Goal: Information Seeking & Learning: Learn about a topic

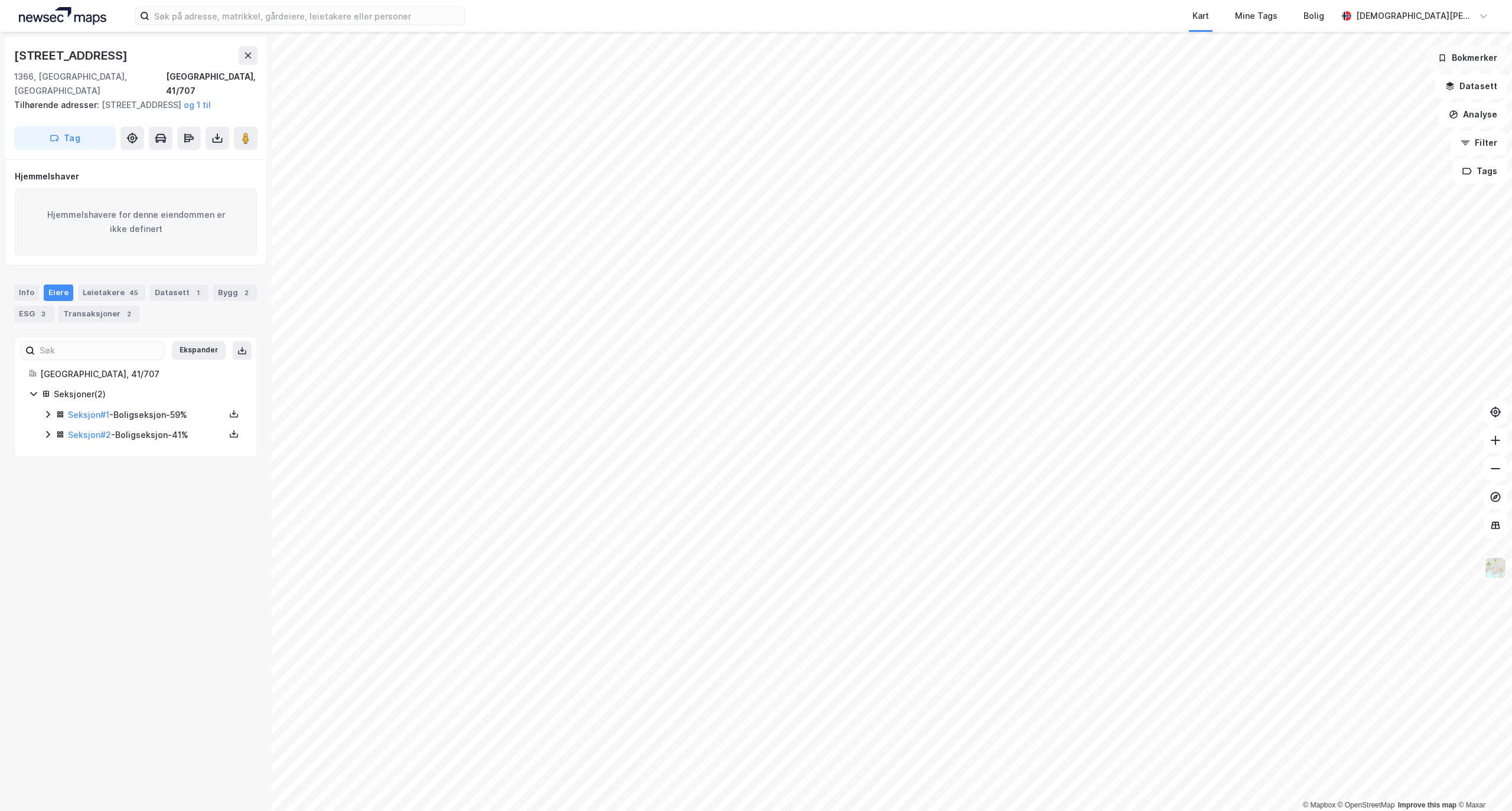
click at [1444, 46] on div "© Mapbox © OpenStreetMap Improve this map © [PERSON_NAME][STREET_ADDRESS], [GEO…" at bounding box center [756, 421] width 1512 height 779
click at [1095, 0] on html "Kart Mine Tags Bolig [PERSON_NAME] © Mapbox © OpenStreetMap Improve this map © …" at bounding box center [756, 405] width 1512 height 811
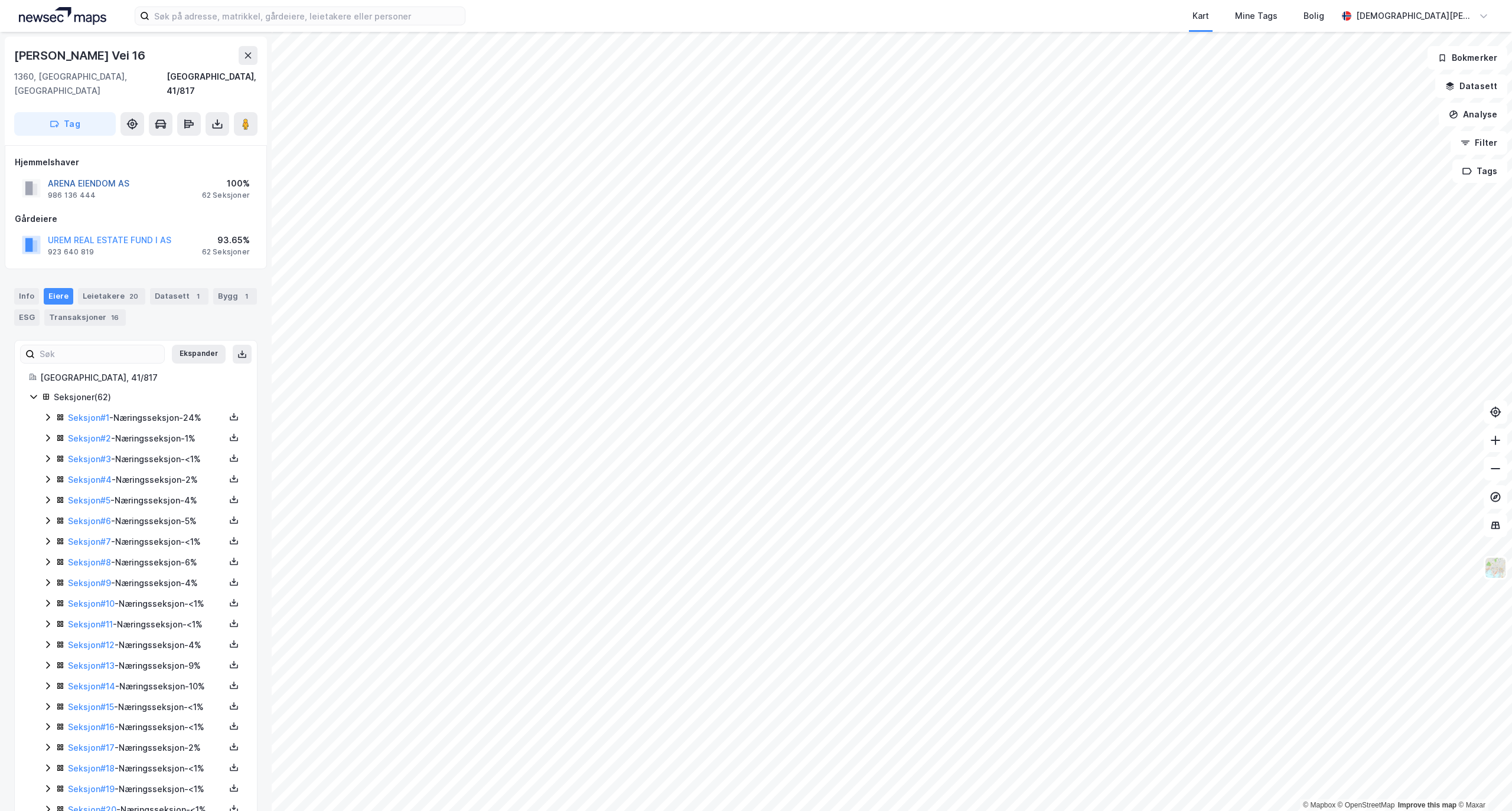
click at [0, 0] on button "ARENA EIENDOM AS" at bounding box center [0, 0] width 0 height 0
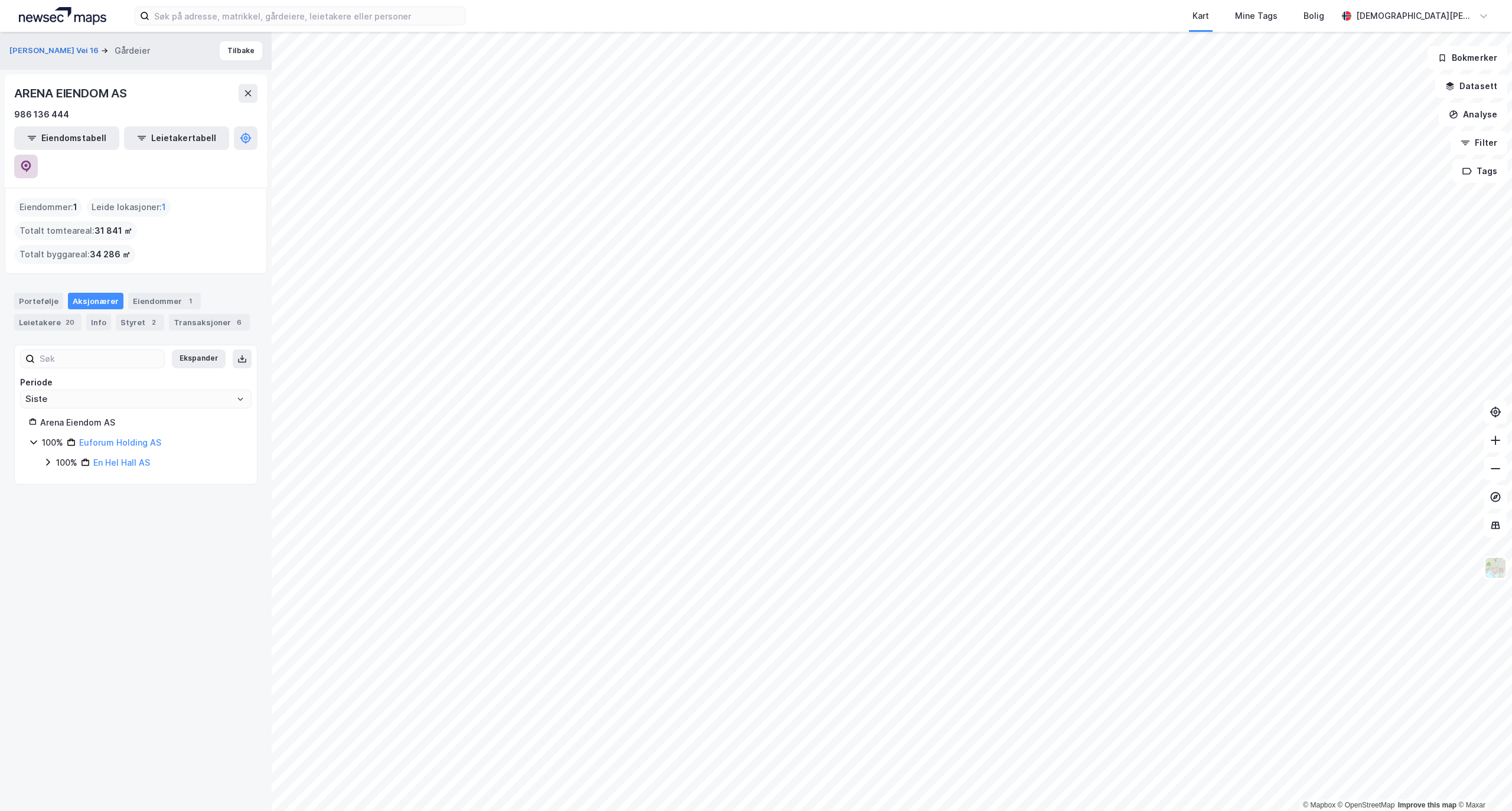
click at [32, 161] on icon at bounding box center [26, 167] width 12 height 12
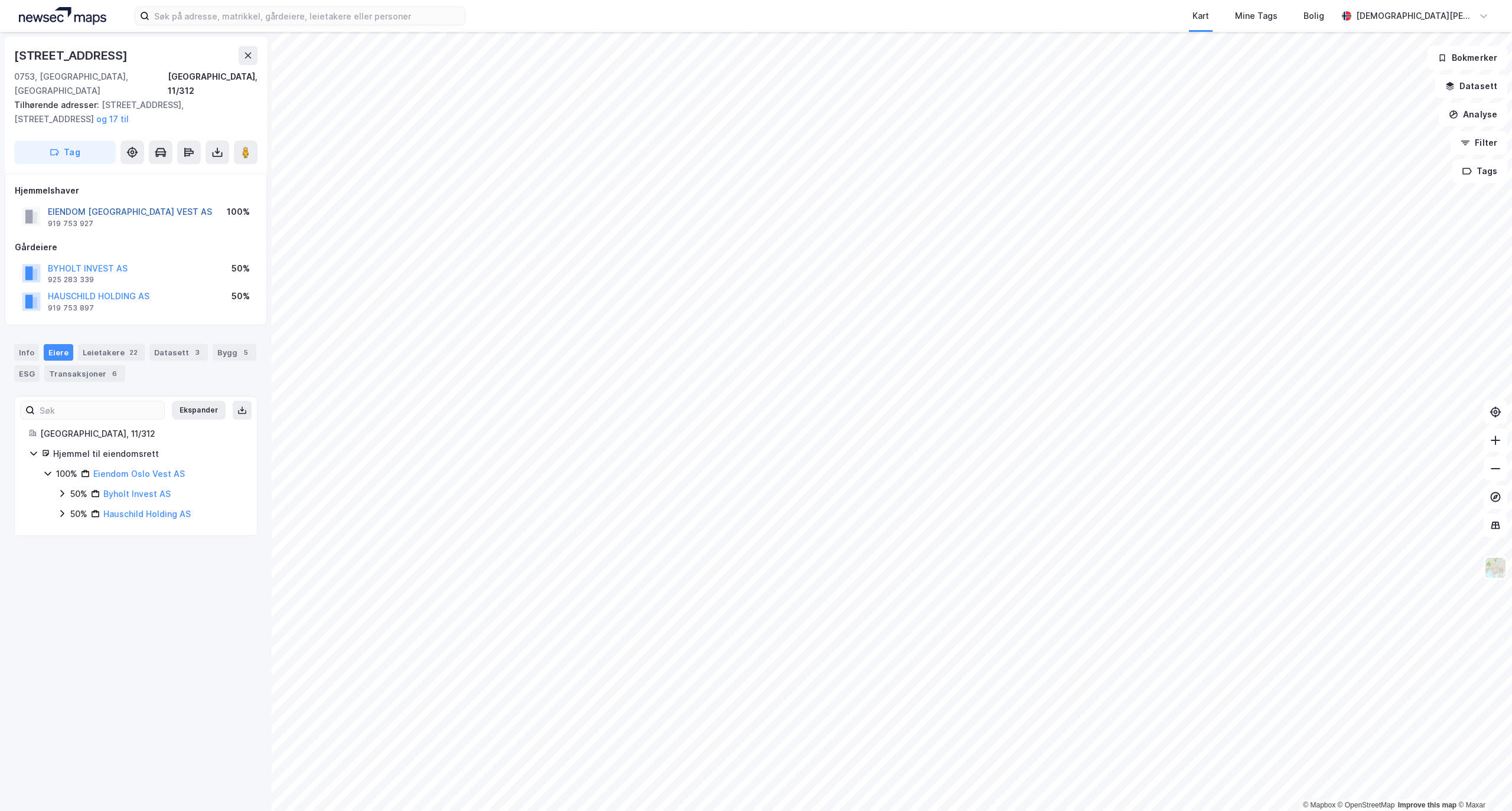
click at [0, 0] on button "EIENDOM [GEOGRAPHIC_DATA] VEST AS" at bounding box center [0, 0] width 0 height 0
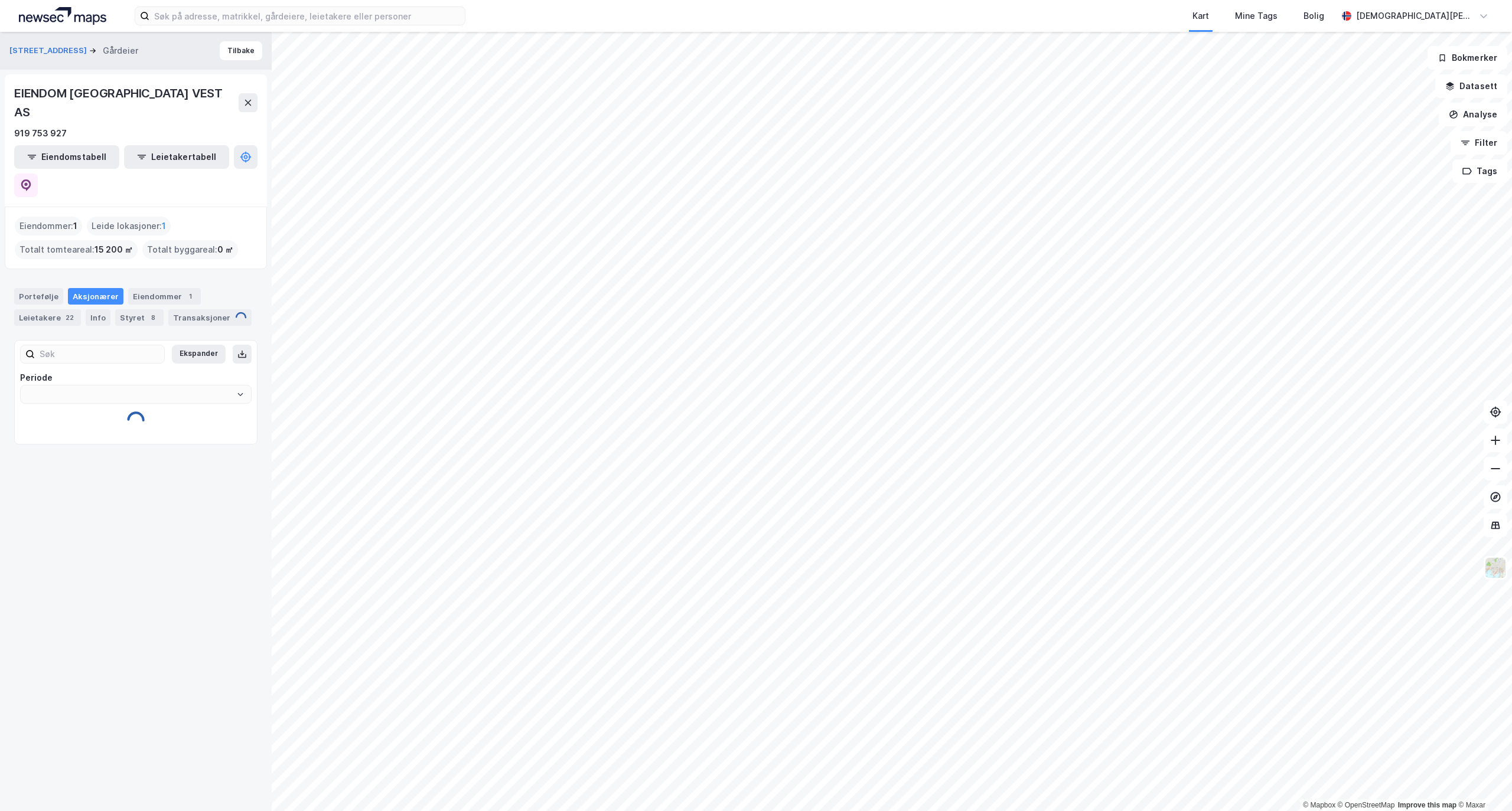
type input "Siste"
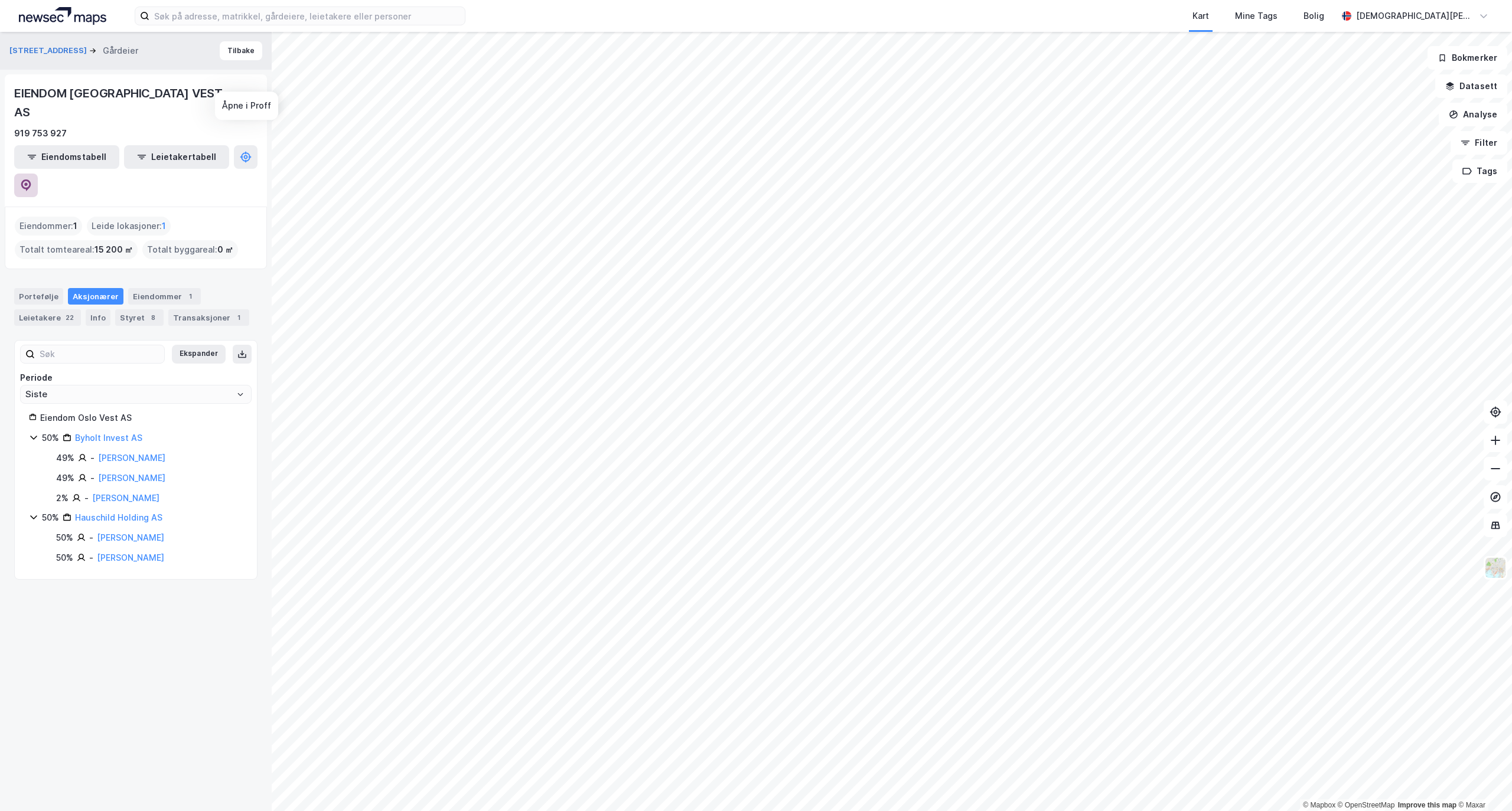
click at [38, 173] on button at bounding box center [26, 185] width 24 height 24
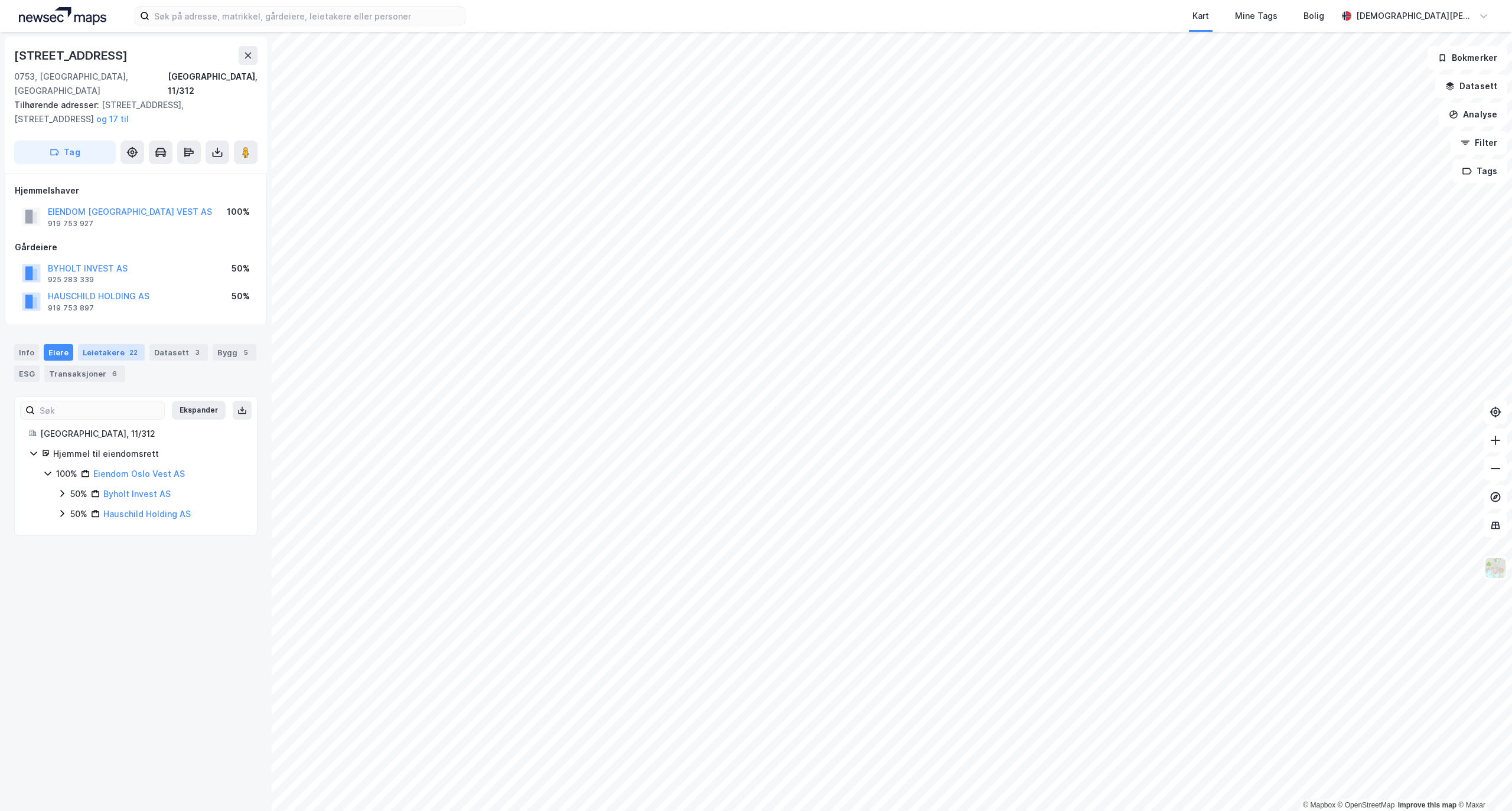
click at [107, 344] on div "Leietakere 22" at bounding box center [111, 352] width 67 height 17
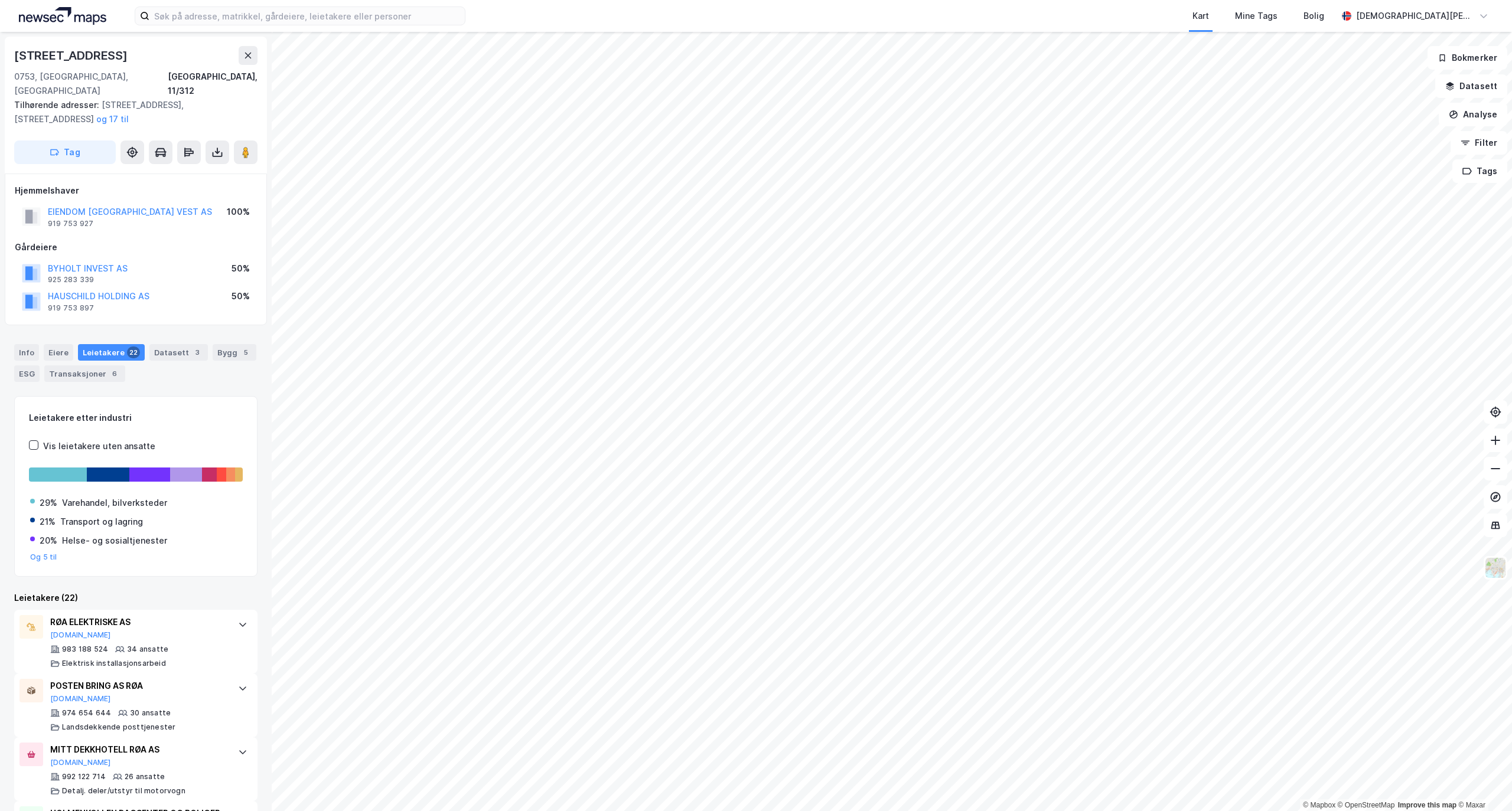
click at [1511, 547] on html "Kart Mine Tags Bolig [PERSON_NAME] © Mapbox © OpenStreetMap Improve this map © …" at bounding box center [756, 405] width 1512 height 811
click at [181, 345] on div "Datasett 3" at bounding box center [178, 352] width 58 height 17
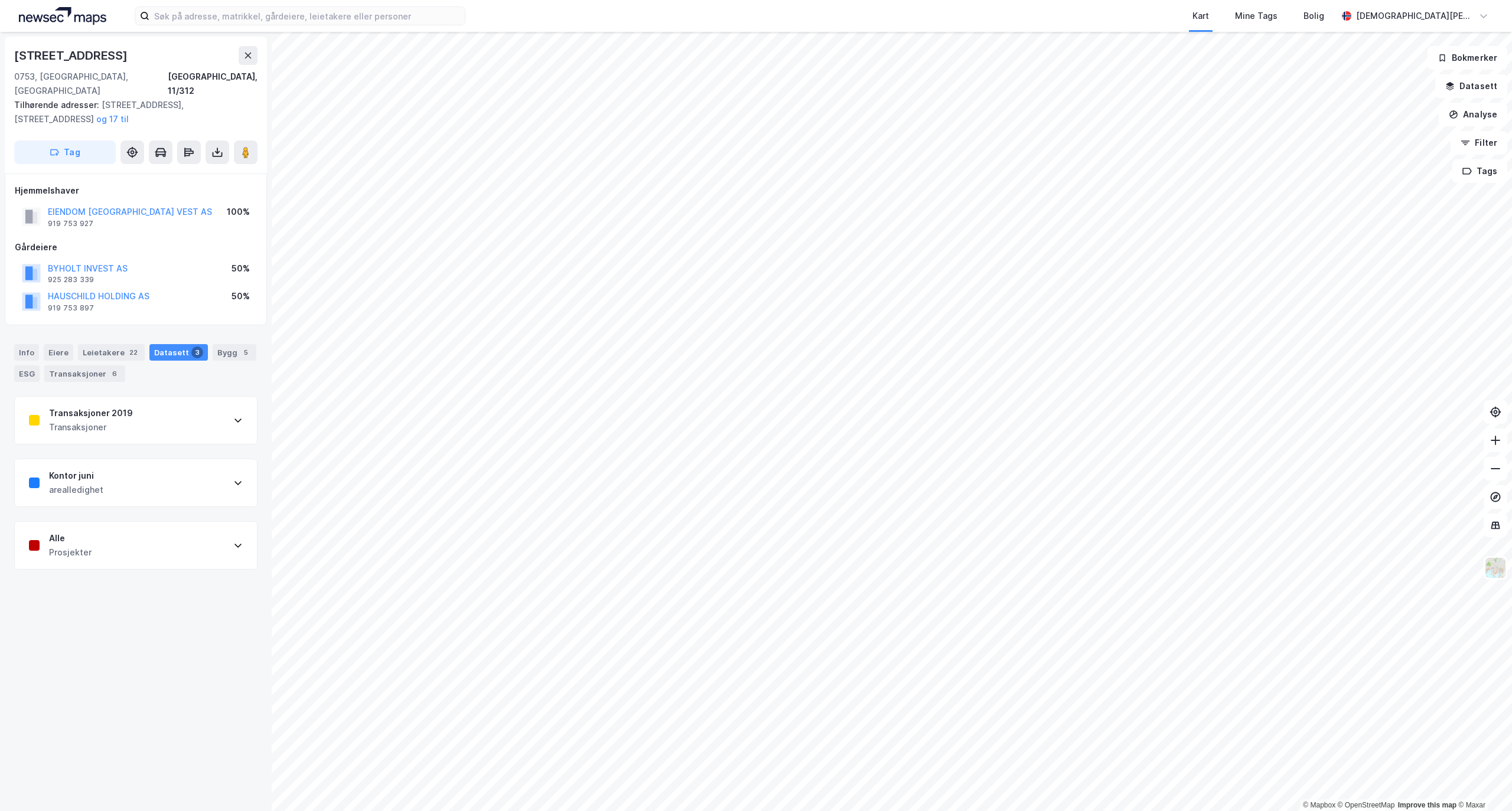
click at [199, 404] on div "Transaksjoner 2019 Transaksjoner" at bounding box center [136, 421] width 242 height 47
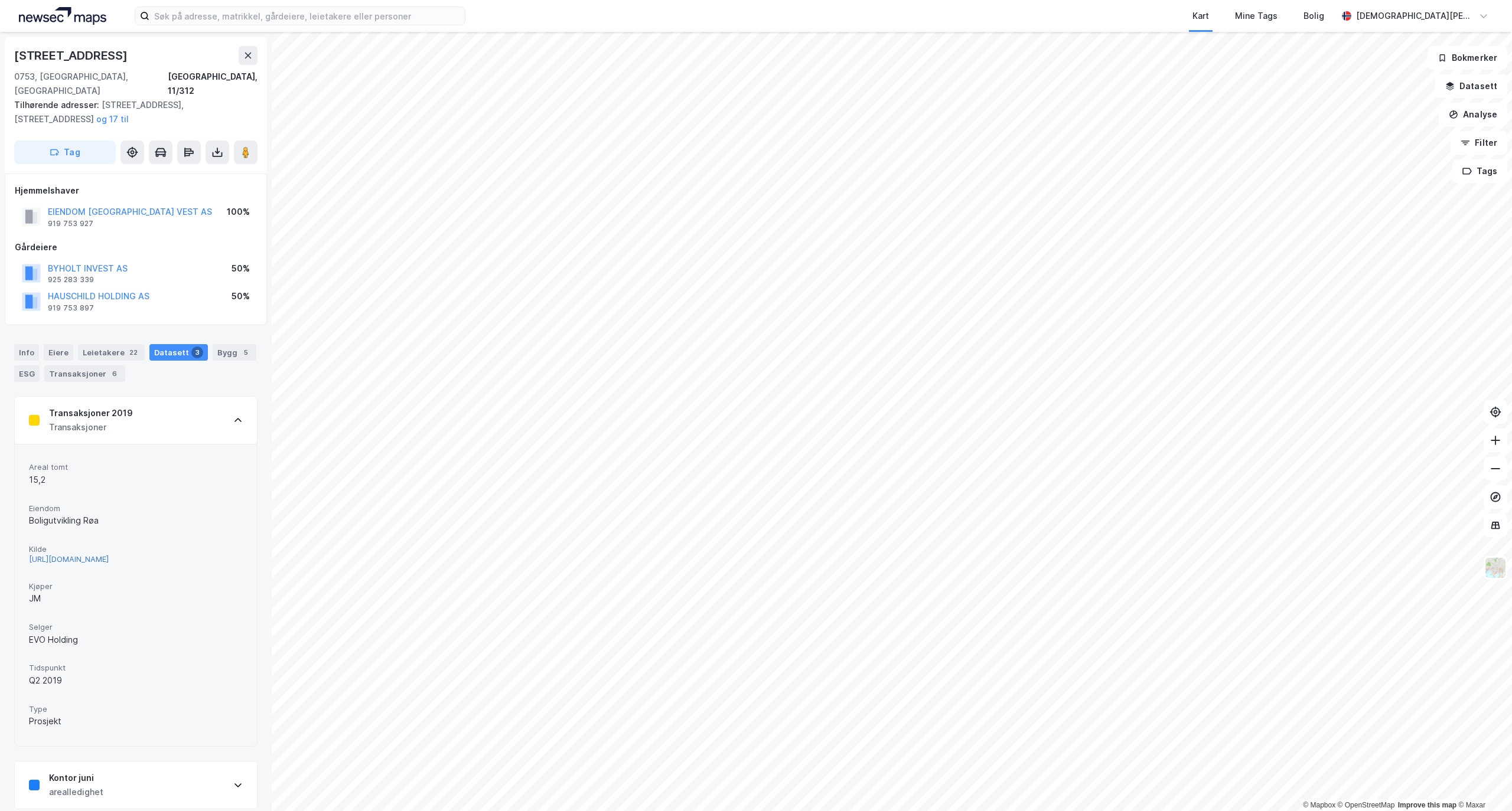
click at [93, 554] on div "[URL][DOMAIN_NAME]" at bounding box center [69, 559] width 80 height 10
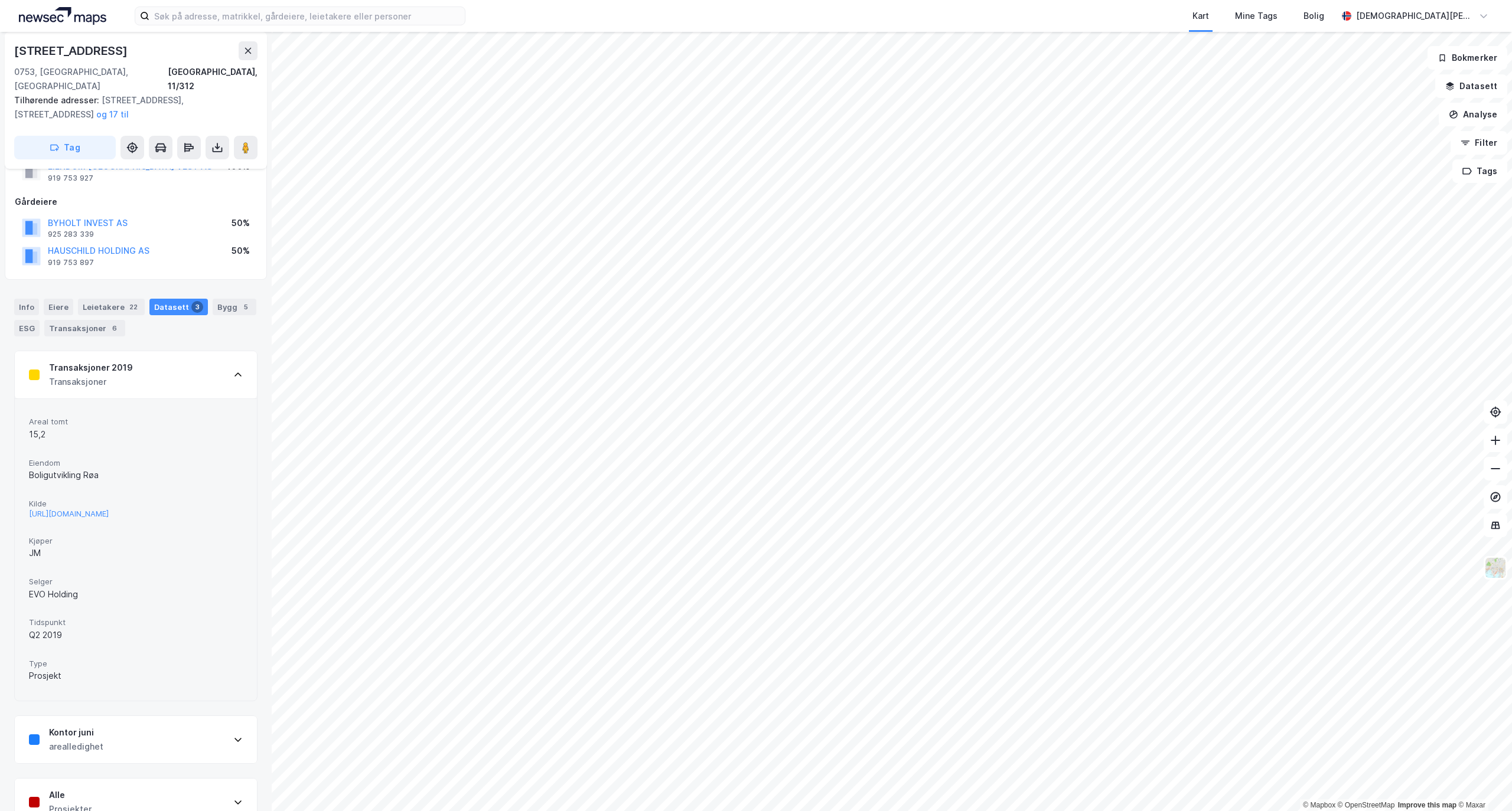
scroll to position [72, 0]
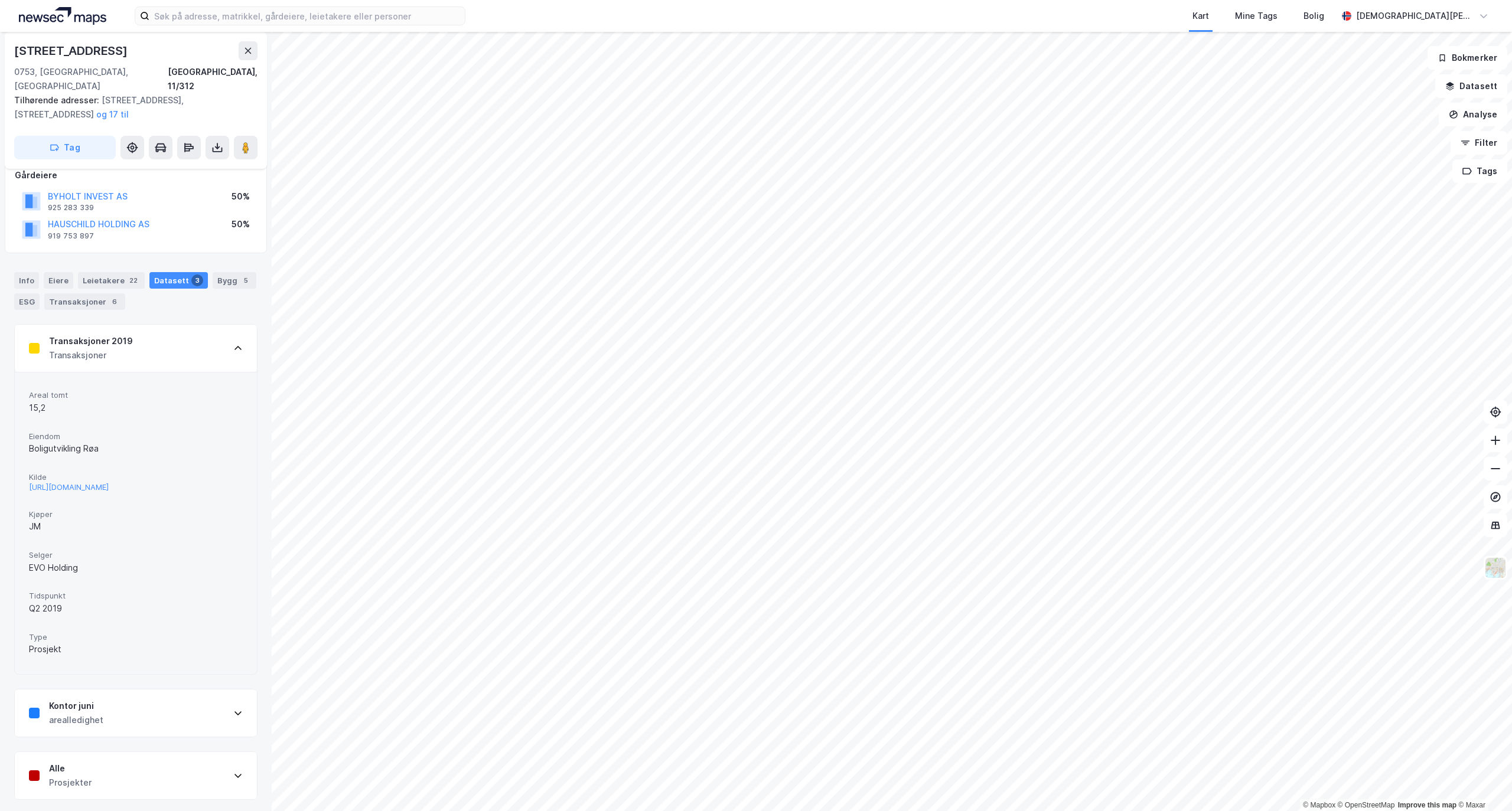
drag, startPoint x: 194, startPoint y: 782, endPoint x: 203, endPoint y: 767, distance: 17.5
click at [197, 782] on div "Alle Prosjekter" at bounding box center [136, 776] width 242 height 47
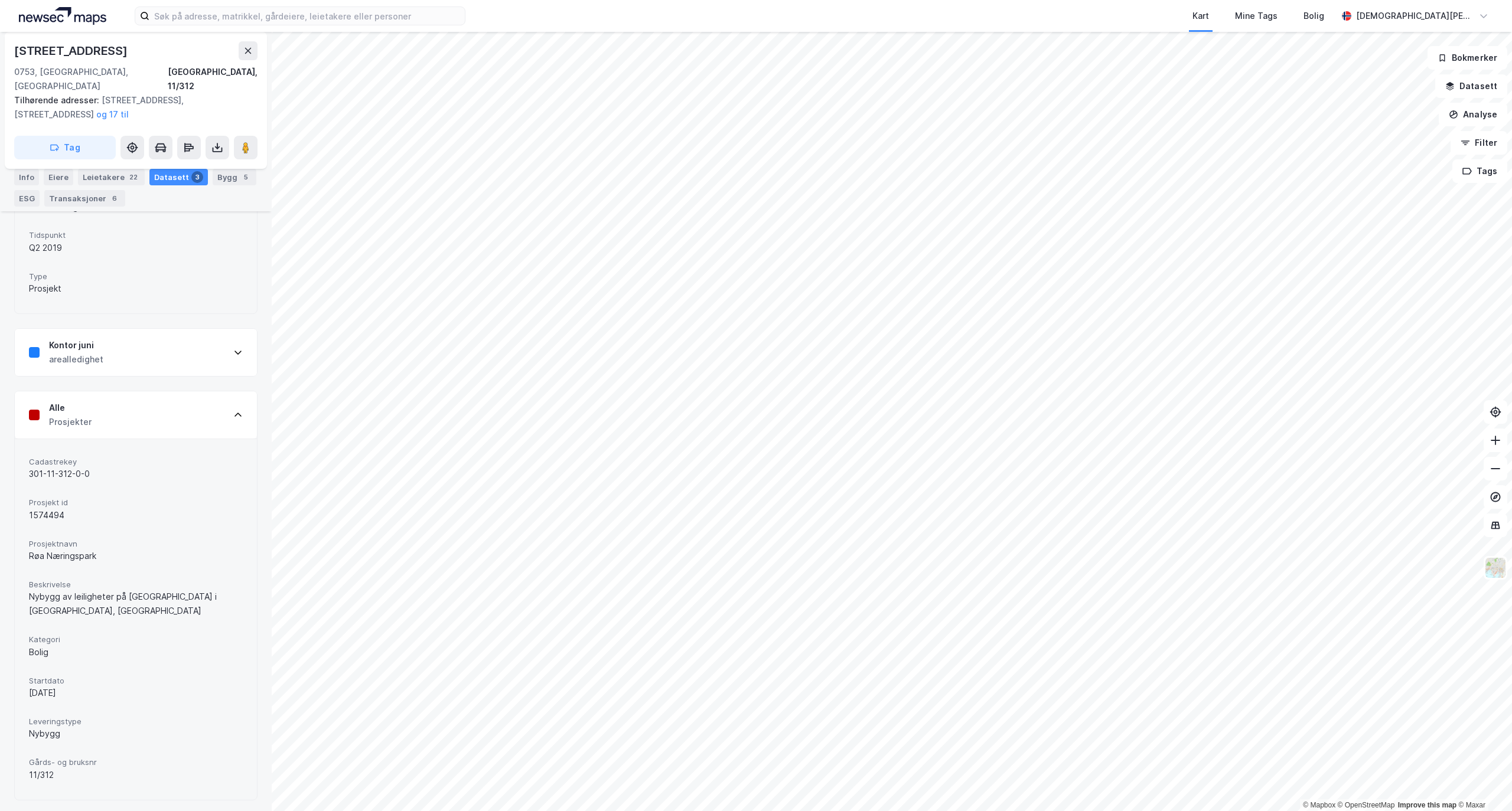
scroll to position [433, 0]
click at [213, 355] on div "Kontor juni arealledighet" at bounding box center [136, 352] width 242 height 47
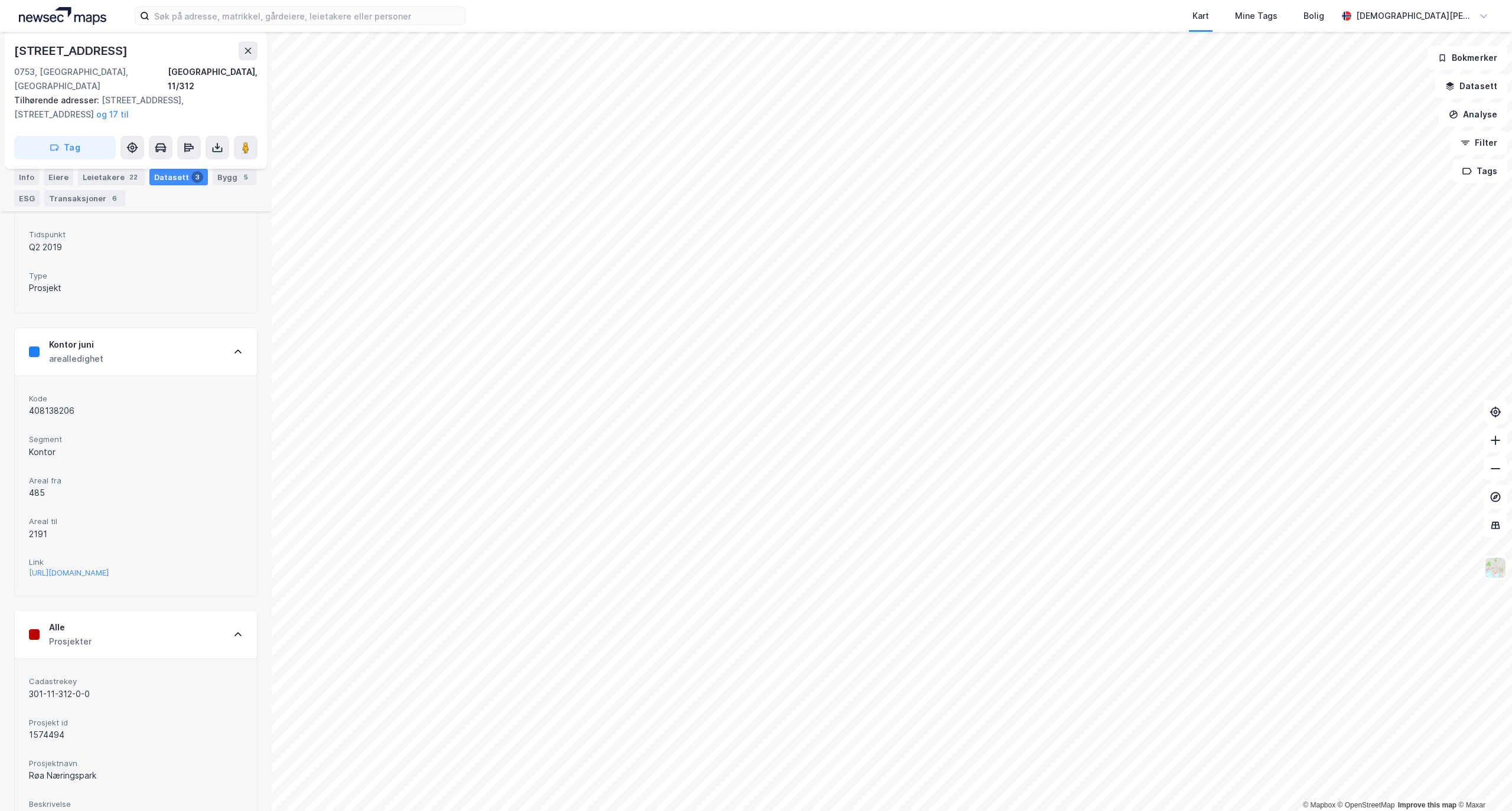
click at [213, 355] on div "Kontor juni arealledighet" at bounding box center [136, 352] width 242 height 47
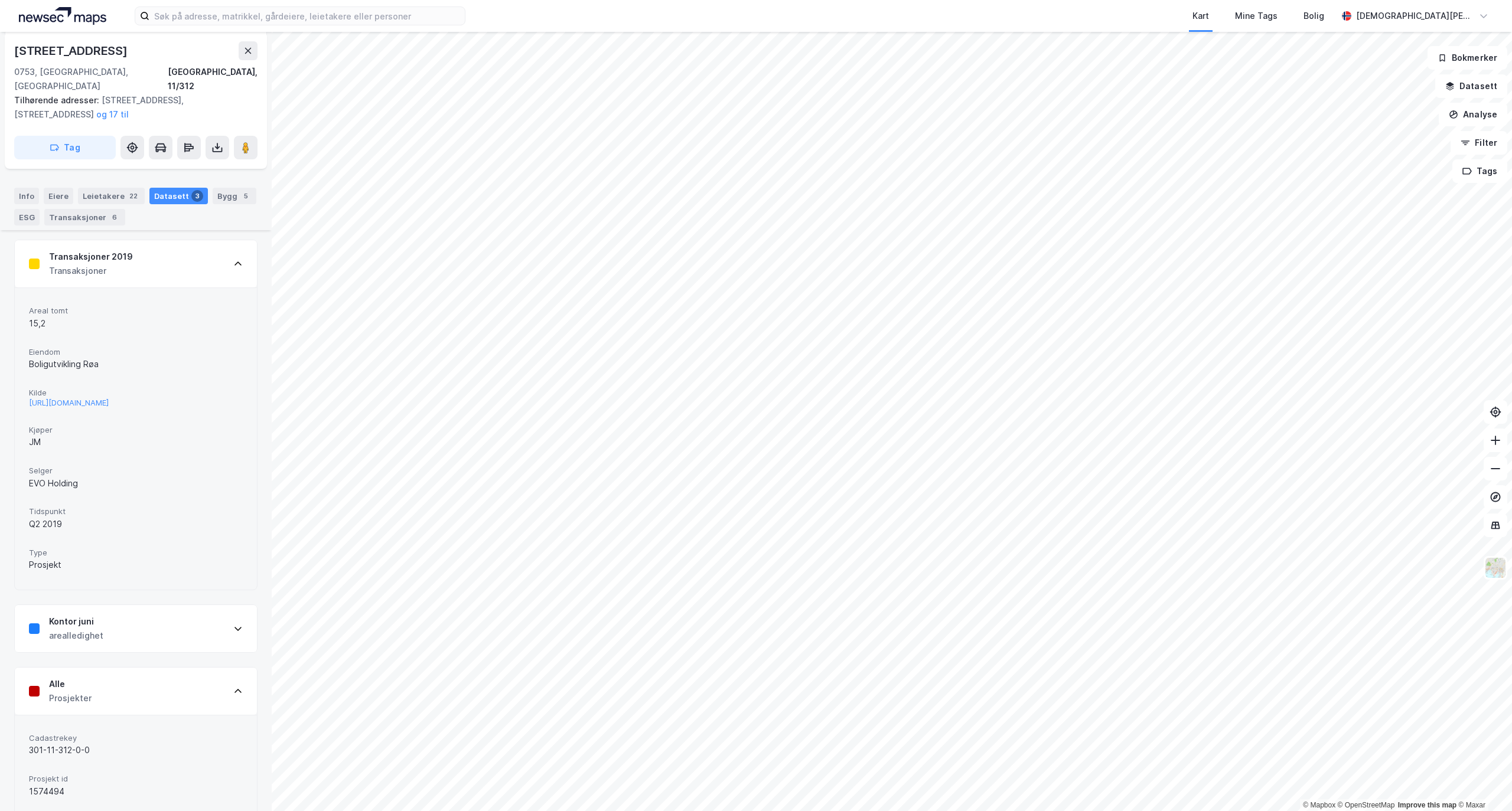
scroll to position [0, 0]
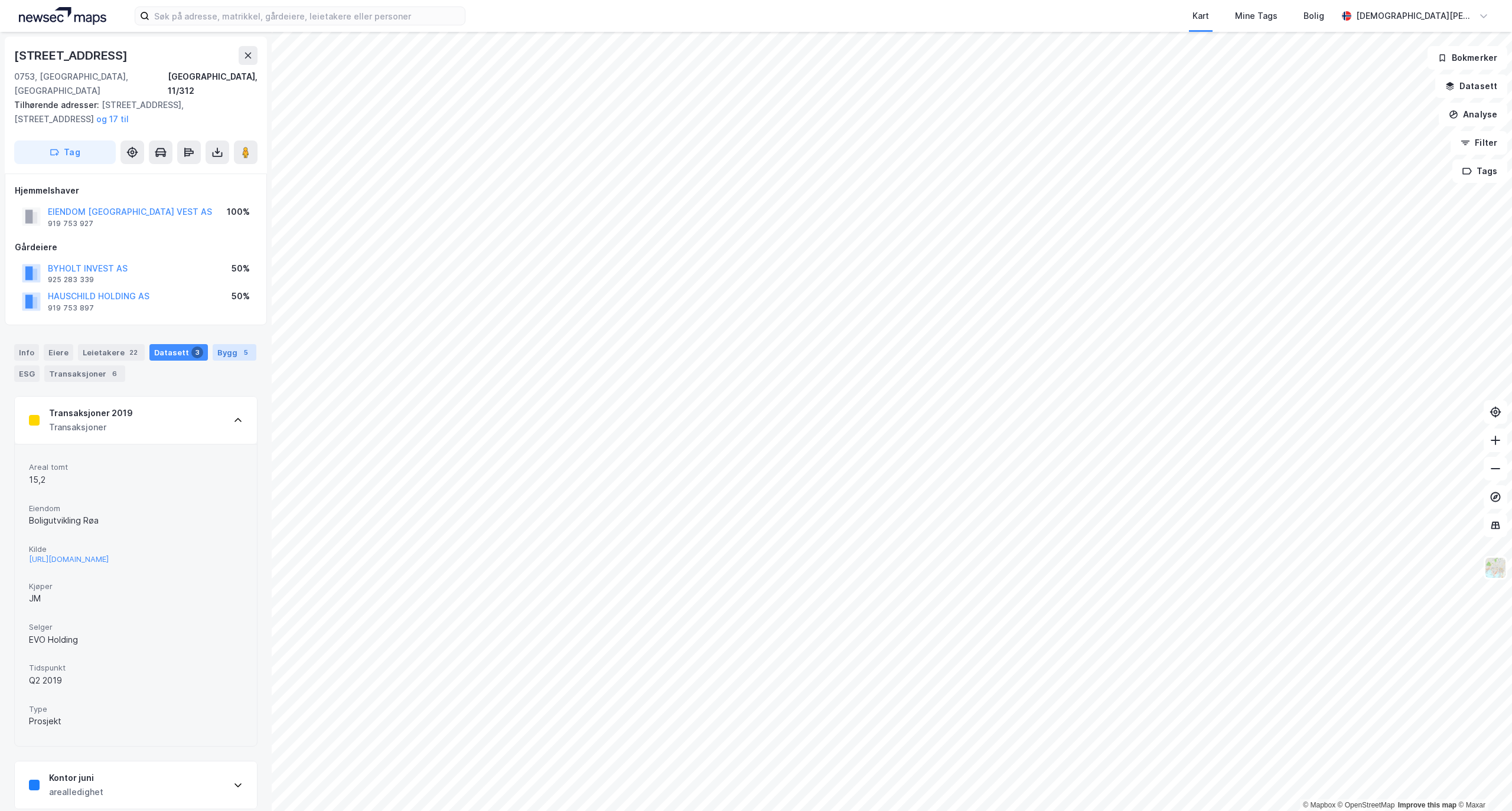
click at [212, 361] on div "Bygg 5" at bounding box center [234, 352] width 44 height 17
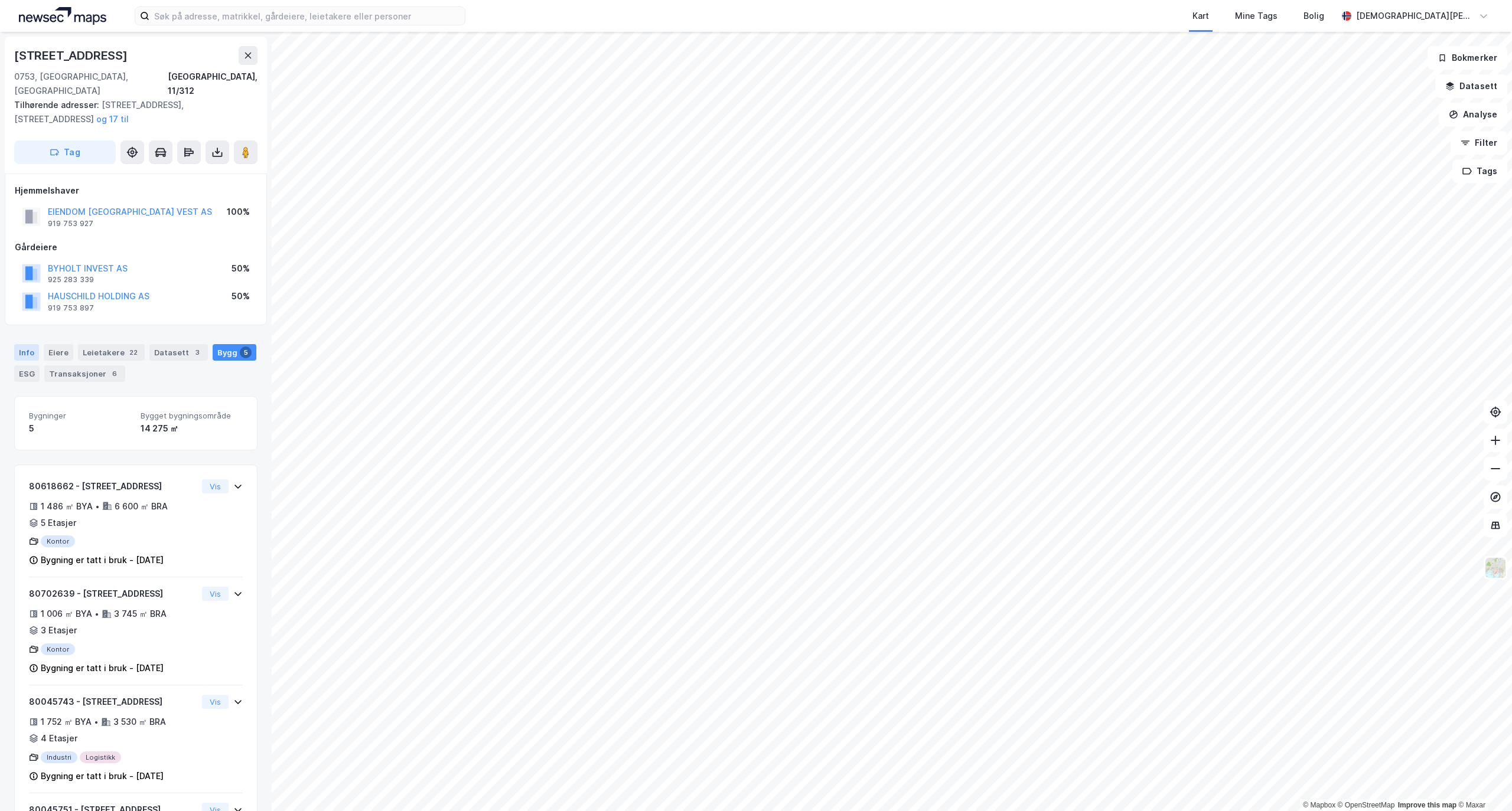
click at [33, 344] on div "Info" at bounding box center [26, 352] width 25 height 17
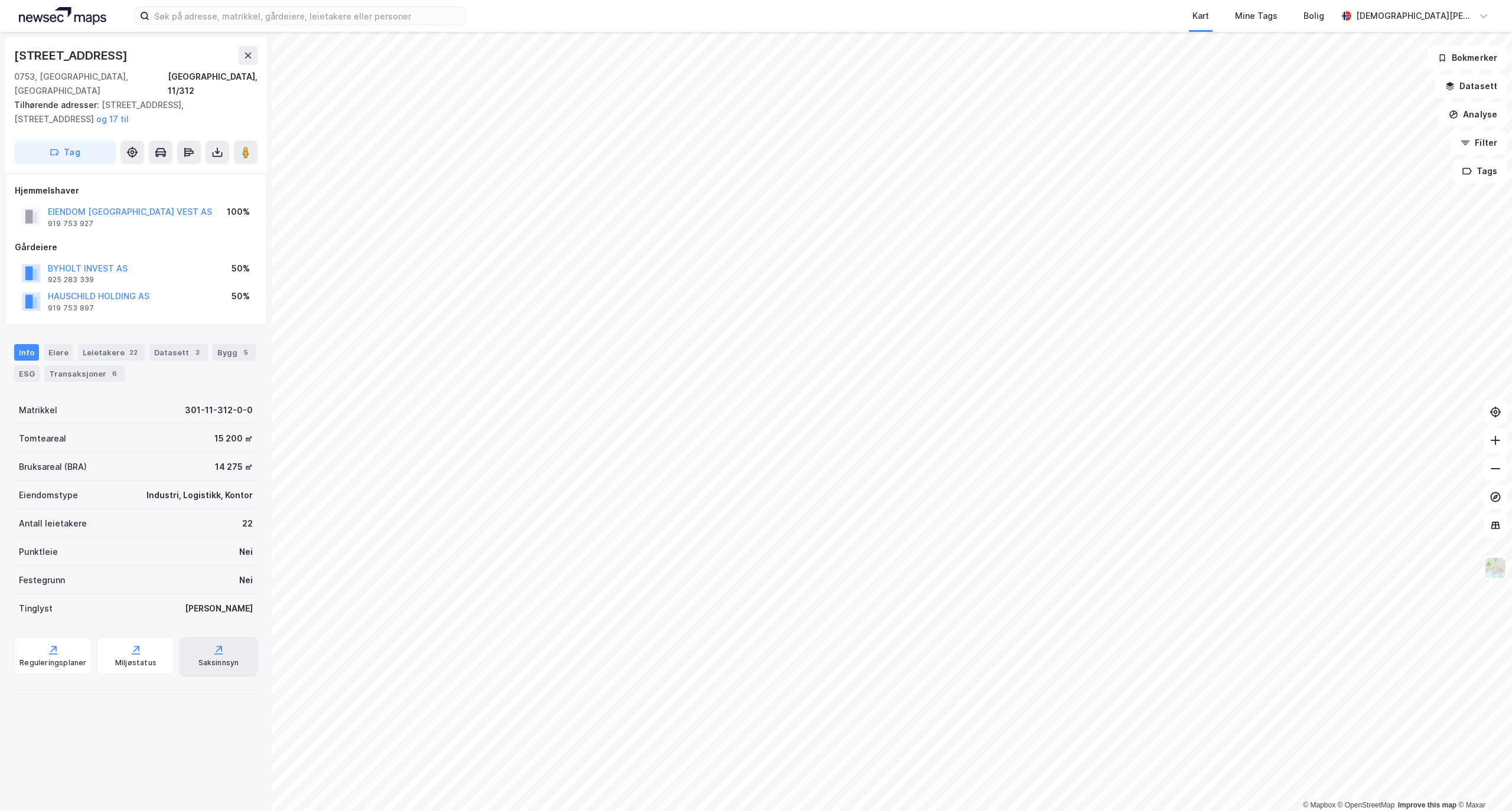
click at [203, 637] on div "Saksinnsyn" at bounding box center [218, 656] width 78 height 38
